Goal: Task Accomplishment & Management: Use online tool/utility

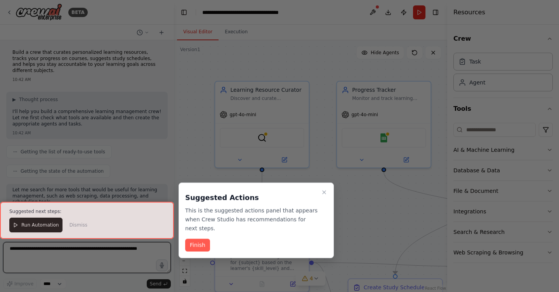
scroll to position [713, 0]
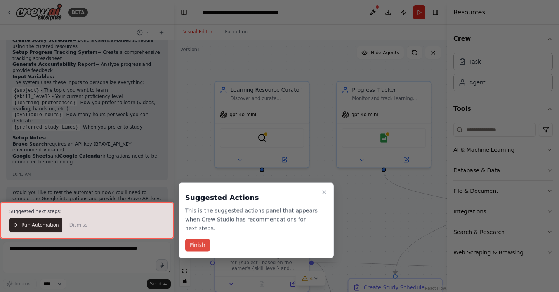
click at [194, 246] on button "Finish" at bounding box center [197, 245] width 25 height 13
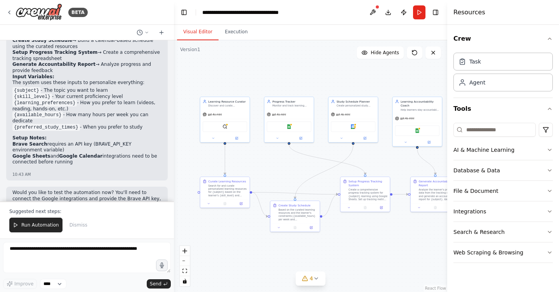
drag, startPoint x: 309, startPoint y: 212, endPoint x: 279, endPoint y: 173, distance: 49.2
click at [279, 173] on div ".deletable-edge-delete-btn { width: 20px; height: 20px; border: 0px solid #ffff…" at bounding box center [310, 166] width 273 height 252
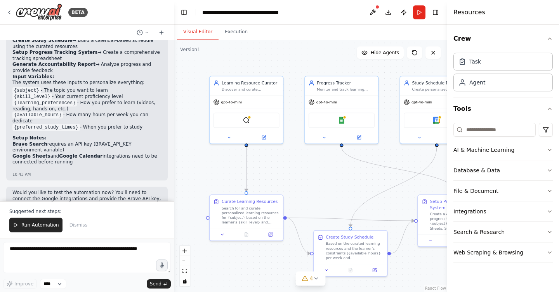
drag, startPoint x: 283, startPoint y: 179, endPoint x: 306, endPoint y: 186, distance: 23.7
click at [306, 186] on div ".deletable-edge-delete-btn { width: 20px; height: 20px; border: 0px solid #ffff…" at bounding box center [310, 166] width 273 height 252
click at [248, 120] on img at bounding box center [245, 119] width 7 height 7
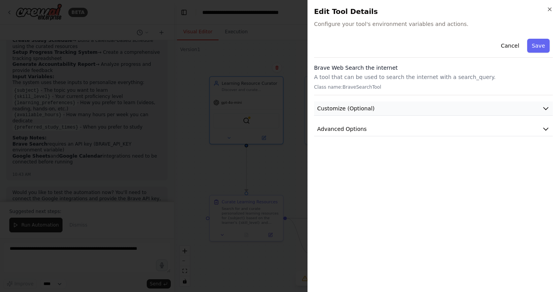
click at [385, 105] on button "Customize (Optional)" at bounding box center [433, 109] width 239 height 14
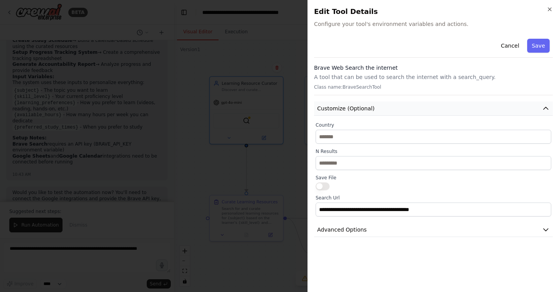
click at [385, 105] on button "Customize (Optional)" at bounding box center [433, 109] width 239 height 14
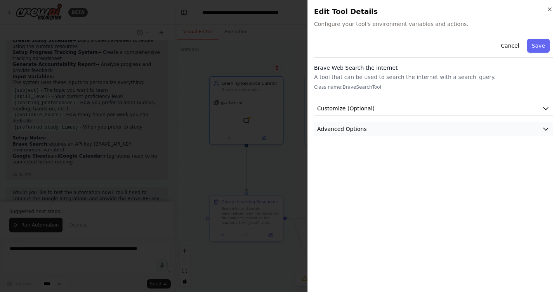
click at [370, 129] on button "Advanced Options" at bounding box center [433, 129] width 239 height 14
click at [379, 126] on button "Advanced Options" at bounding box center [433, 129] width 239 height 14
click at [286, 154] on div at bounding box center [279, 146] width 559 height 292
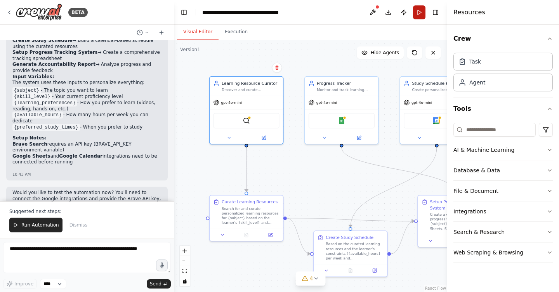
click at [419, 12] on button "Run" at bounding box center [419, 12] width 12 height 14
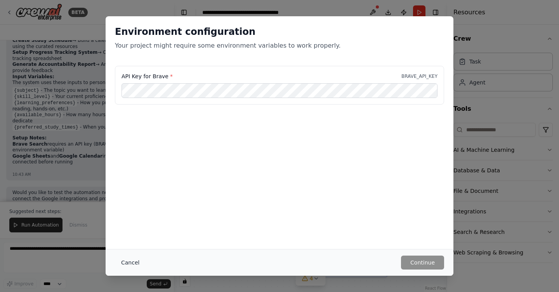
click at [128, 259] on button "Cancel" at bounding box center [130, 263] width 31 height 14
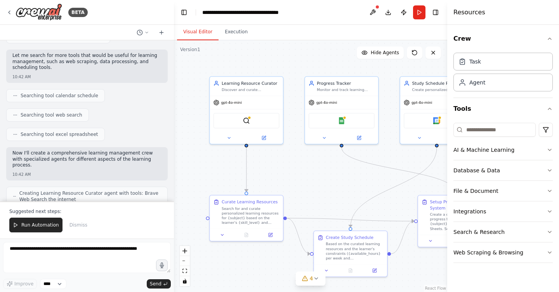
scroll to position [0, 0]
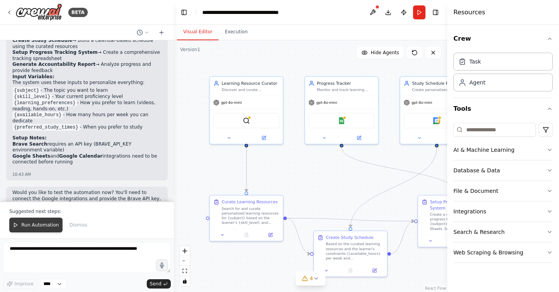
click at [45, 226] on span "Run Automation" at bounding box center [40, 225] width 38 height 6
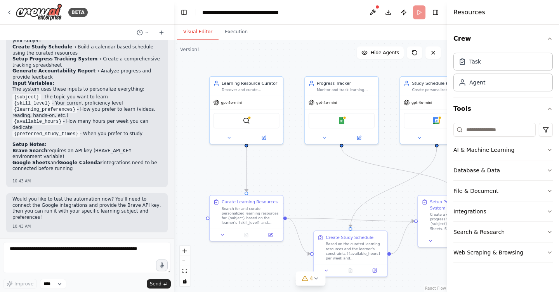
scroll to position [675, 0]
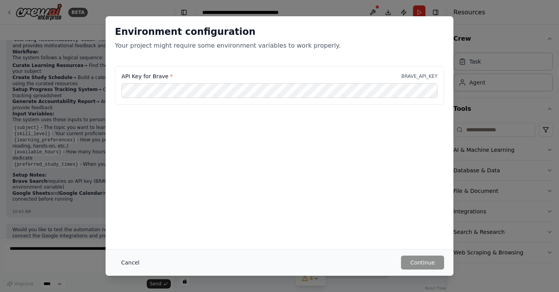
click at [133, 264] on button "Cancel" at bounding box center [130, 263] width 31 height 14
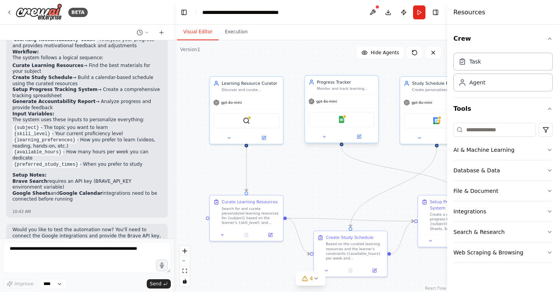
click at [342, 124] on div "Google Sheets" at bounding box center [341, 120] width 66 height 16
click at [264, 139] on icon at bounding box center [263, 137] width 5 height 5
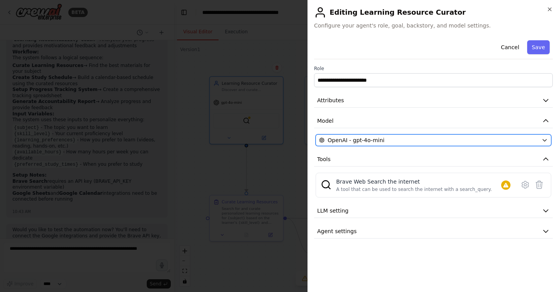
click at [455, 143] on div "OpenAI - gpt-4o-mini" at bounding box center [428, 141] width 219 height 8
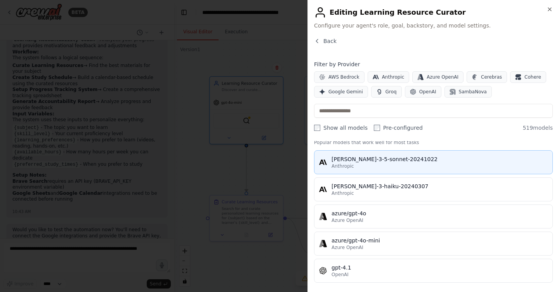
scroll to position [0, 0]
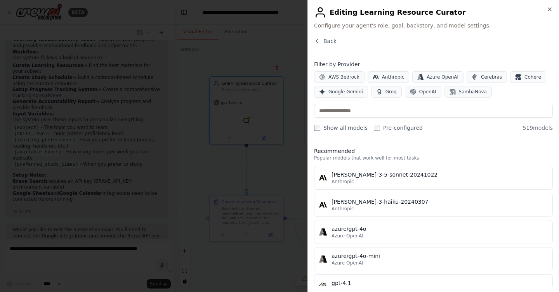
click at [480, 51] on div "Back" at bounding box center [433, 44] width 239 height 14
click at [344, 92] on span "Google Gemini" at bounding box center [345, 92] width 35 height 6
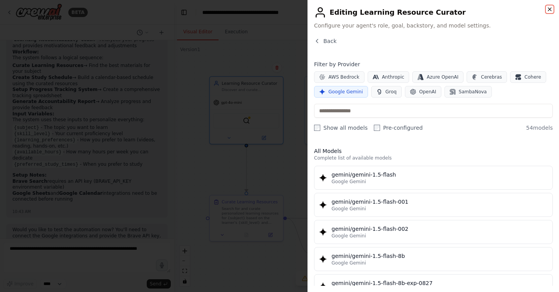
click at [550, 9] on icon "button" at bounding box center [549, 9] width 6 height 6
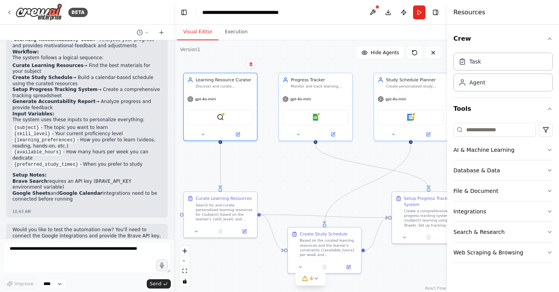
drag, startPoint x: 374, startPoint y: 180, endPoint x: 348, endPoint y: 176, distance: 26.2
click at [348, 176] on div ".deletable-edge-delete-btn { width: 20px; height: 20px; border: 0px solid #ffff…" at bounding box center [310, 166] width 273 height 252
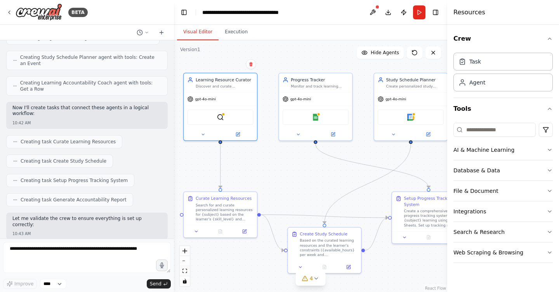
scroll to position [675, 0]
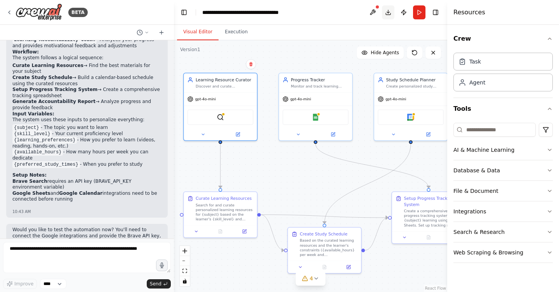
click at [388, 13] on button "Download" at bounding box center [388, 12] width 12 height 14
click at [320, 61] on div ".deletable-edge-delete-btn { width: 20px; height: 20px; border: 0px solid #ffff…" at bounding box center [310, 166] width 273 height 252
click at [9, 12] on icon at bounding box center [9, 12] width 6 height 6
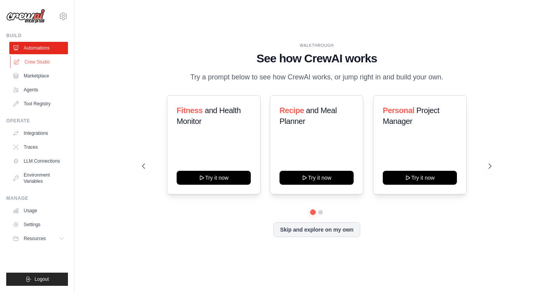
click at [41, 63] on link "Crew Studio" at bounding box center [39, 62] width 59 height 12
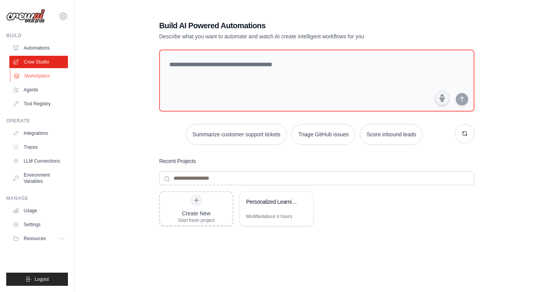
click at [33, 78] on link "Marketplace" at bounding box center [39, 76] width 59 height 12
